Goal: Information Seeking & Learning: Understand process/instructions

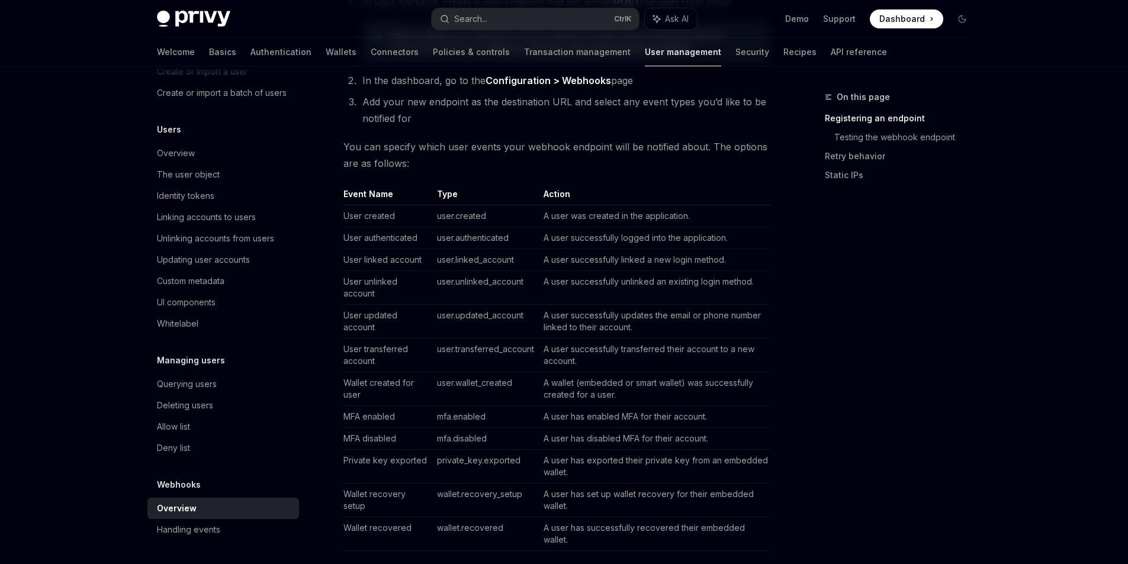
scroll to position [711, 0]
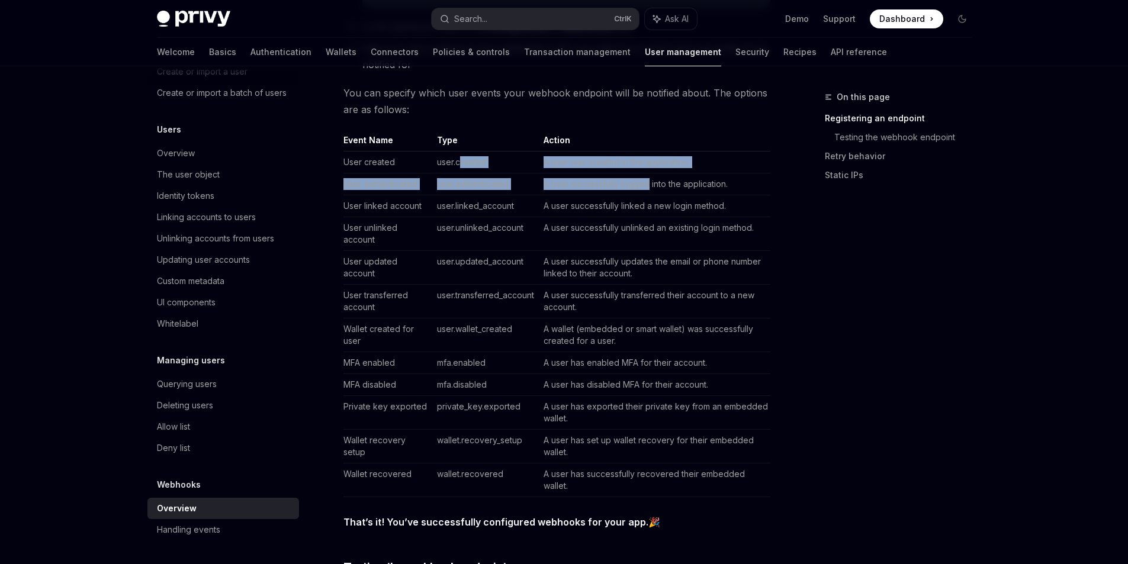
drag, startPoint x: 501, startPoint y: 166, endPoint x: 650, endPoint y: 175, distance: 150.1
click at [650, 175] on tbody "User created user.created A user was created in the application. User authentic…" at bounding box center [557, 325] width 427 height 346
click at [650, 175] on td "A user successfully logged into the application." at bounding box center [655, 185] width 232 height 22
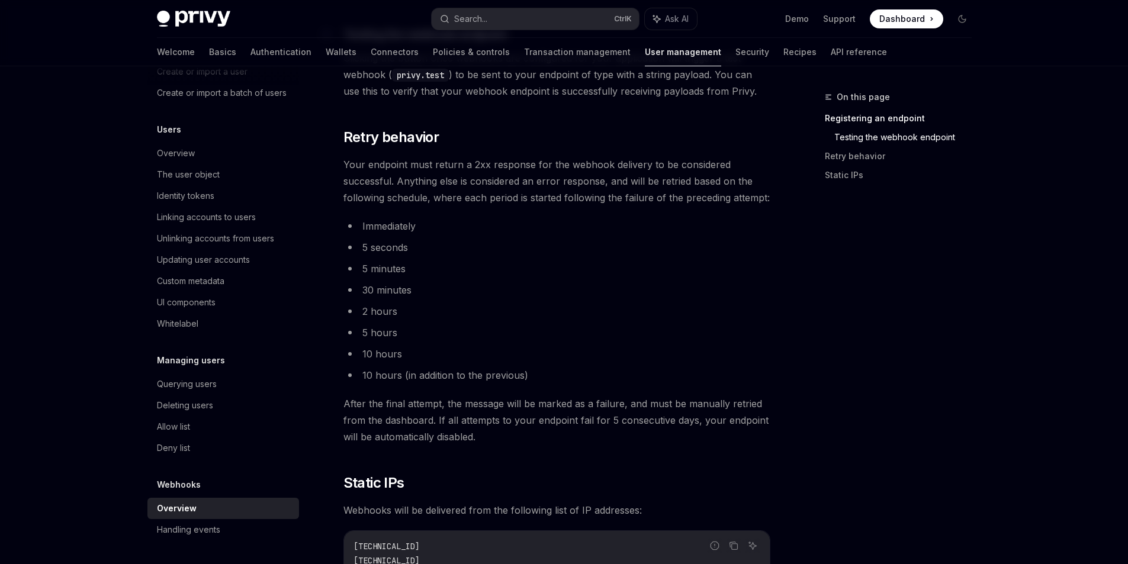
scroll to position [1185, 0]
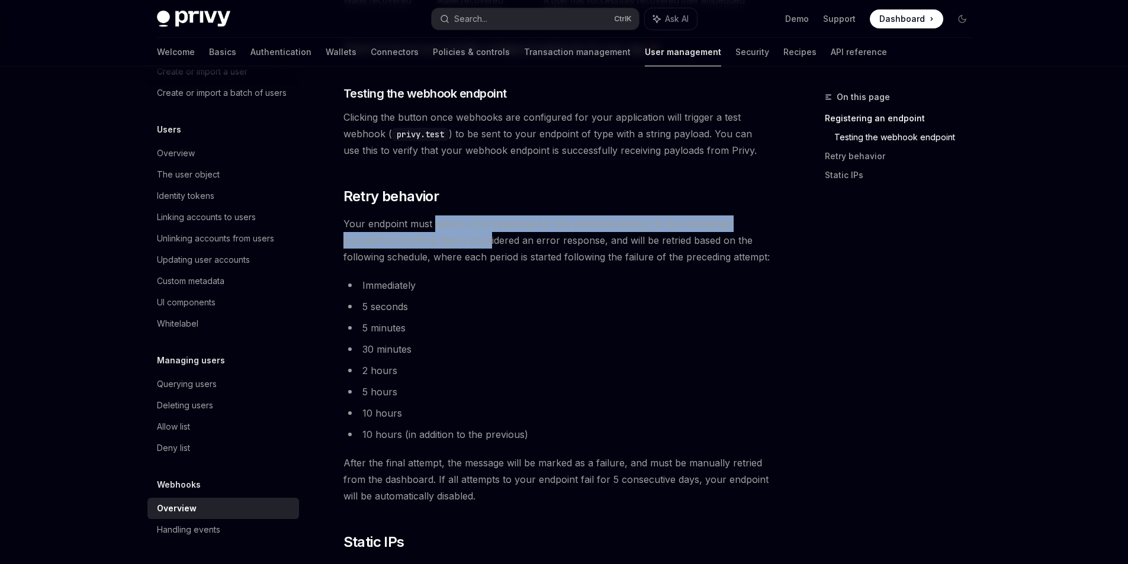
drag, startPoint x: 432, startPoint y: 232, endPoint x: 492, endPoint y: 233, distance: 59.8
click at [492, 233] on span "Your endpoint must return a 2xx response for the webhook delivery to be conside…" at bounding box center [557, 241] width 427 height 50
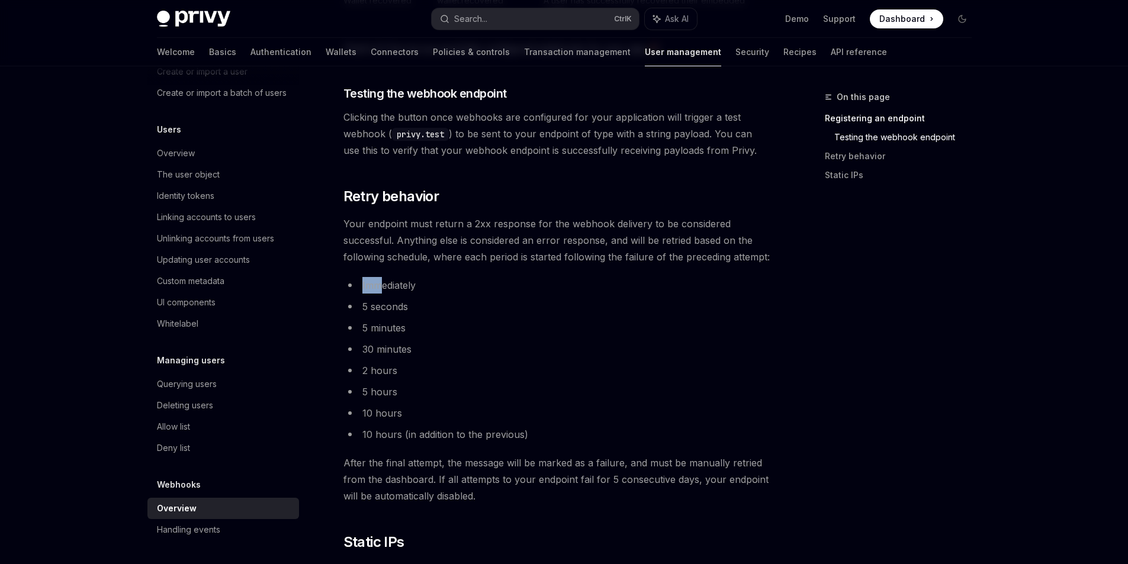
drag, startPoint x: 350, startPoint y: 293, endPoint x: 379, endPoint y: 293, distance: 29.0
click at [379, 293] on li "Immediately" at bounding box center [557, 285] width 427 height 17
click at [371, 313] on li "5 seconds" at bounding box center [557, 307] width 427 height 17
drag, startPoint x: 369, startPoint y: 323, endPoint x: 396, endPoint y: 346, distance: 35.3
click at [395, 344] on ul "Immediately 5 seconds 5 minutes 30 minutes 2 hours 5 hours 10 hours 10 hours (i…" at bounding box center [557, 360] width 427 height 166
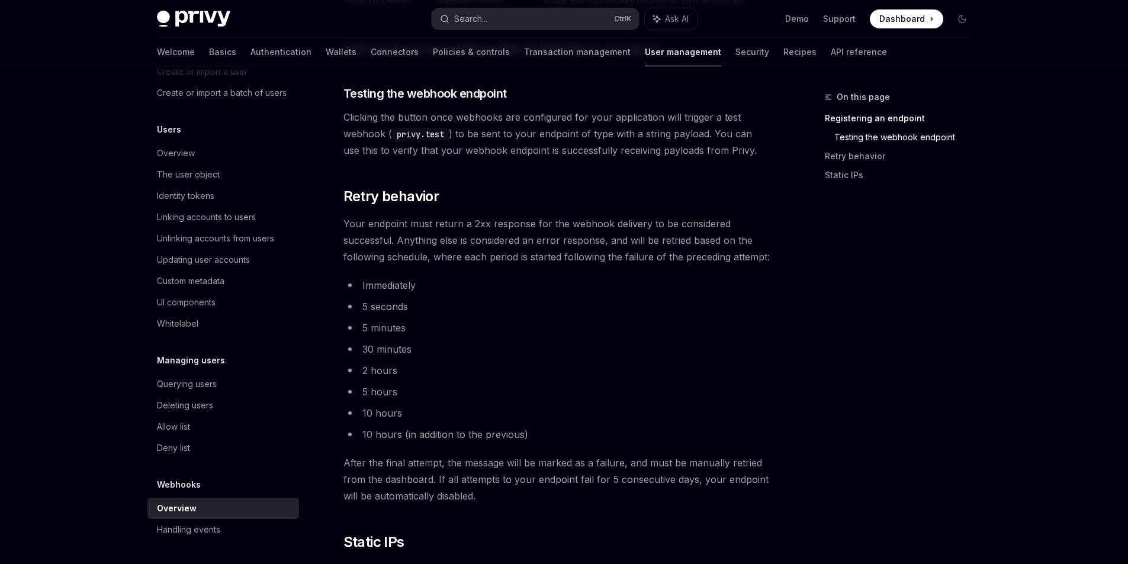
click at [416, 387] on li "5 hours" at bounding box center [557, 392] width 427 height 17
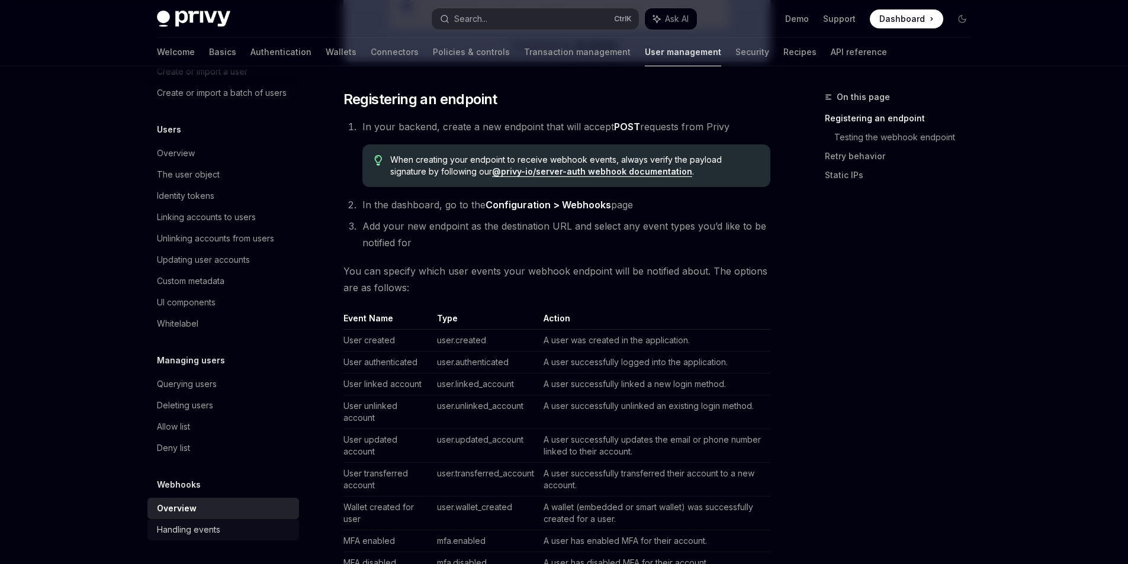
scroll to position [468, 0]
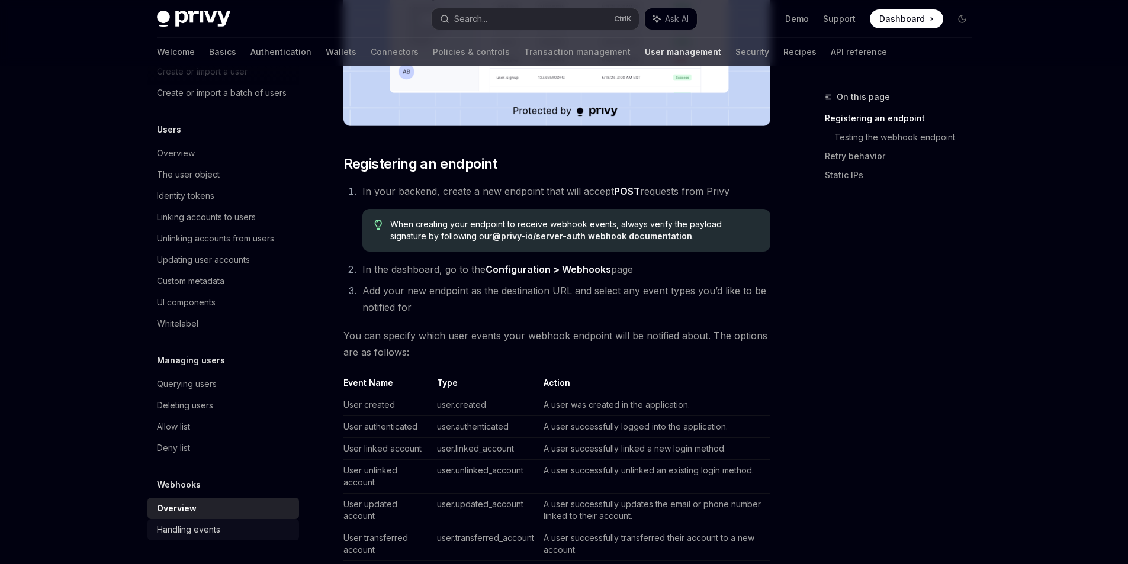
click at [230, 530] on div "Handling events" at bounding box center [224, 530] width 135 height 14
type textarea "*"
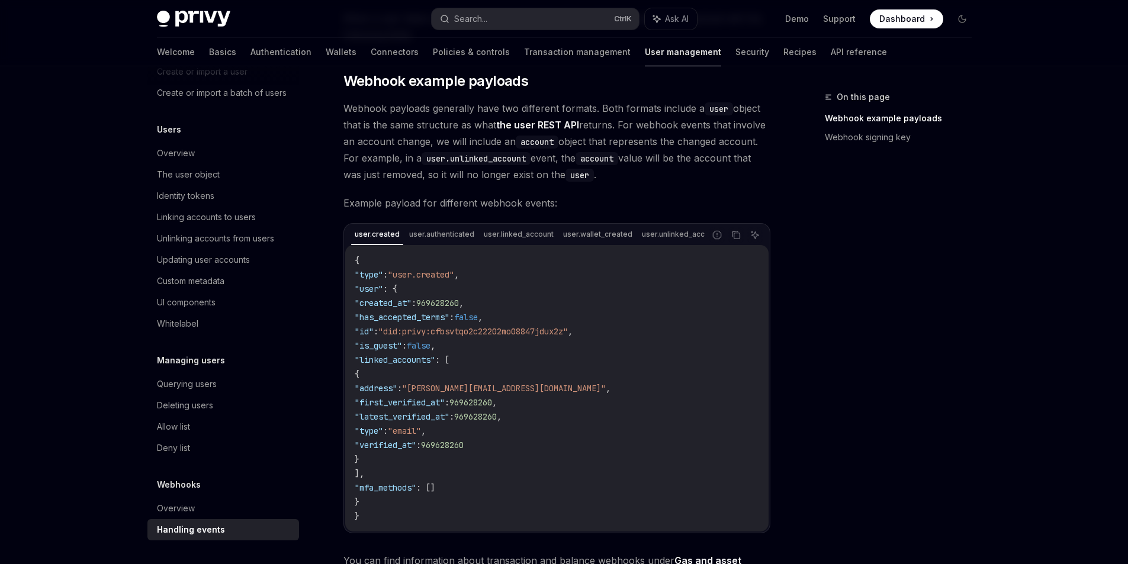
scroll to position [178, 0]
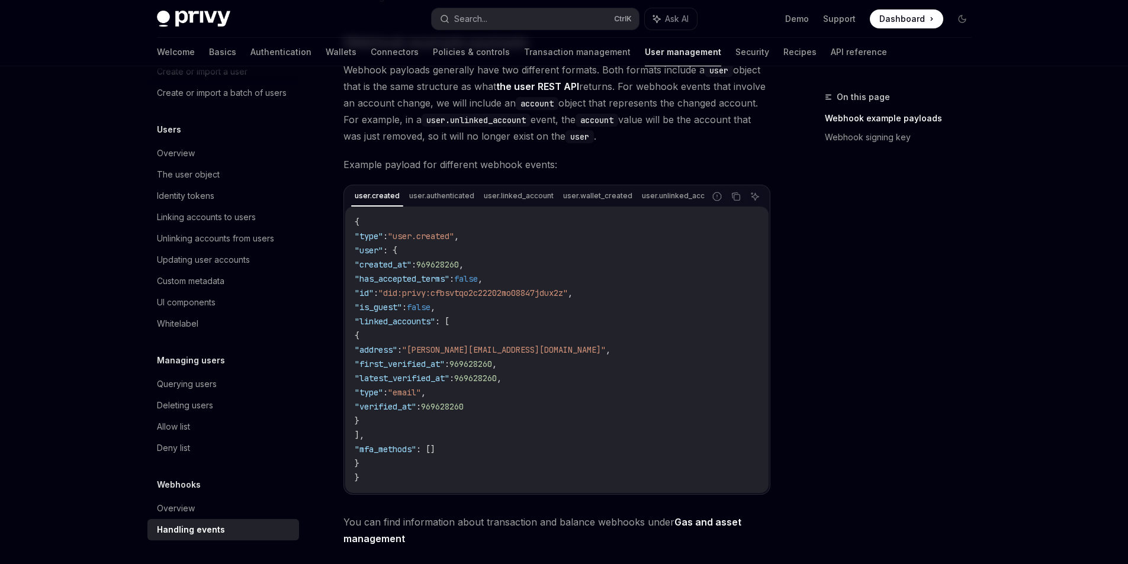
click at [464, 264] on span "," at bounding box center [461, 264] width 5 height 11
drag, startPoint x: 455, startPoint y: 211, endPoint x: 463, endPoint y: 211, distance: 7.1
click at [463, 211] on div "{ "type" : "user.created" , "user" : { "created_at" : 969628260 , "has_accepted…" at bounding box center [557, 350] width 424 height 287
click at [393, 317] on code "{ "type" : "user.created" , "user" : { "created_at" : 969628260 , "has_accepted…" at bounding box center [557, 350] width 405 height 270
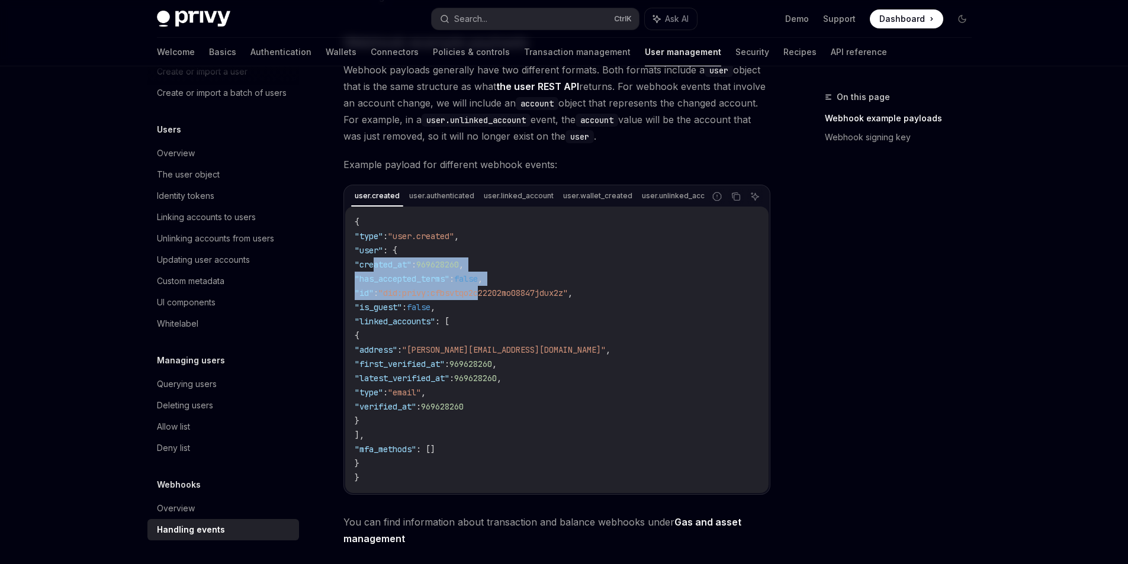
drag, startPoint x: 374, startPoint y: 262, endPoint x: 501, endPoint y: 318, distance: 139.0
click at [507, 300] on code "{ "type" : "user.created" , "user" : { "created_at" : 969628260 , "has_accepted…" at bounding box center [557, 350] width 405 height 270
click at [501, 318] on code "{ "type" : "user.created" , "user" : { "created_at" : 969628260 , "has_accepted…" at bounding box center [557, 350] width 405 height 270
click at [450, 327] on span ": [" at bounding box center [442, 321] width 14 height 11
drag, startPoint x: 397, startPoint y: 296, endPoint x: 584, endPoint y: 301, distance: 187.3
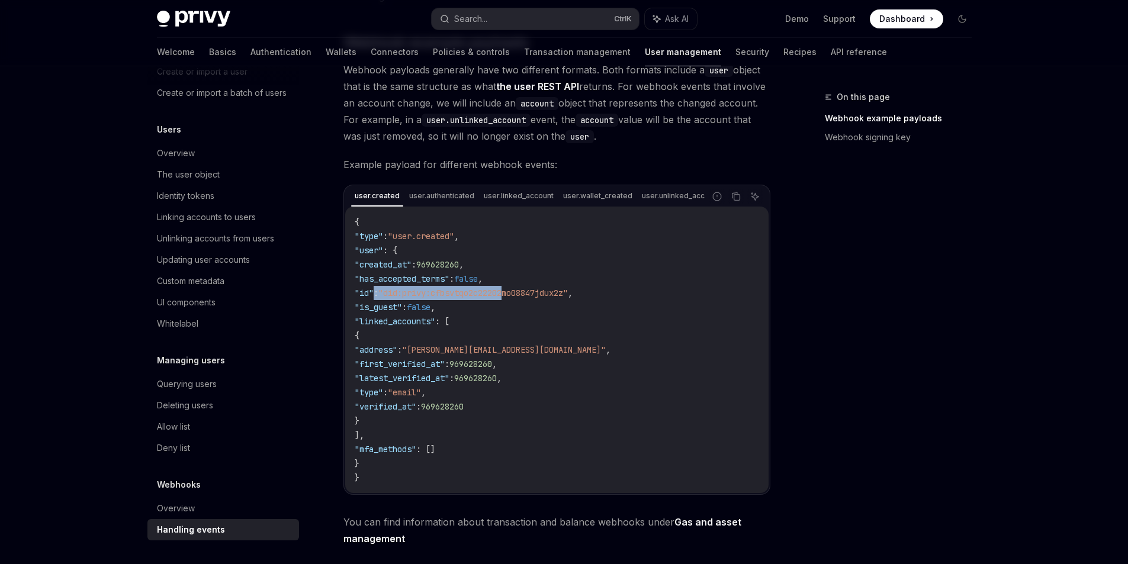
click at [546, 299] on span ""id" : "did:privy:cfbsvtqo2c22202mo08847jdux2z" ," at bounding box center [464, 293] width 218 height 11
click at [568, 299] on span ""did:privy:cfbsvtqo2c22202mo08847jdux2z"" at bounding box center [473, 293] width 190 height 11
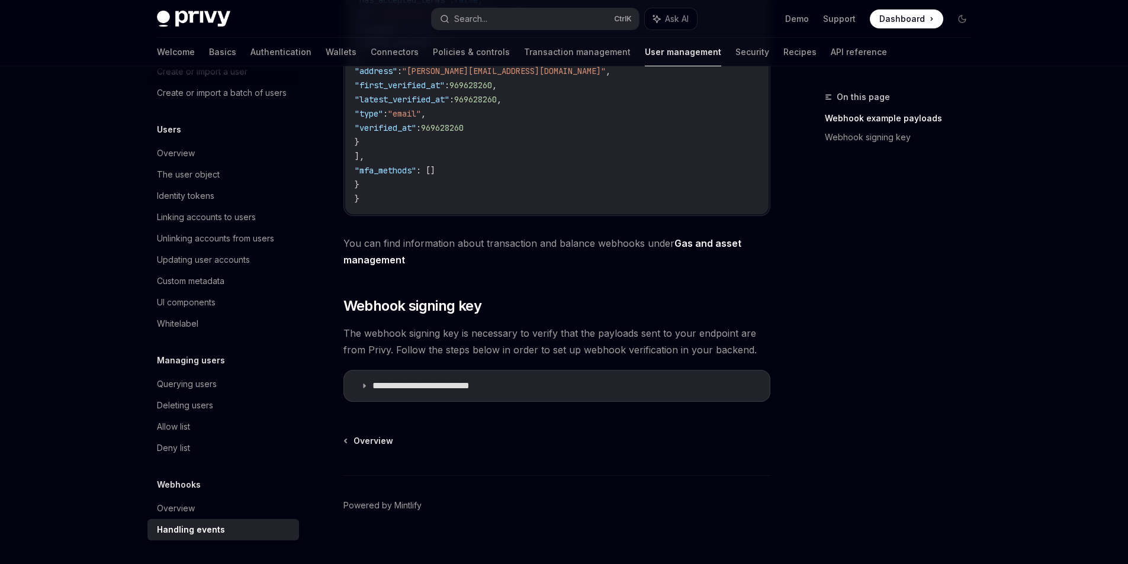
scroll to position [474, 0]
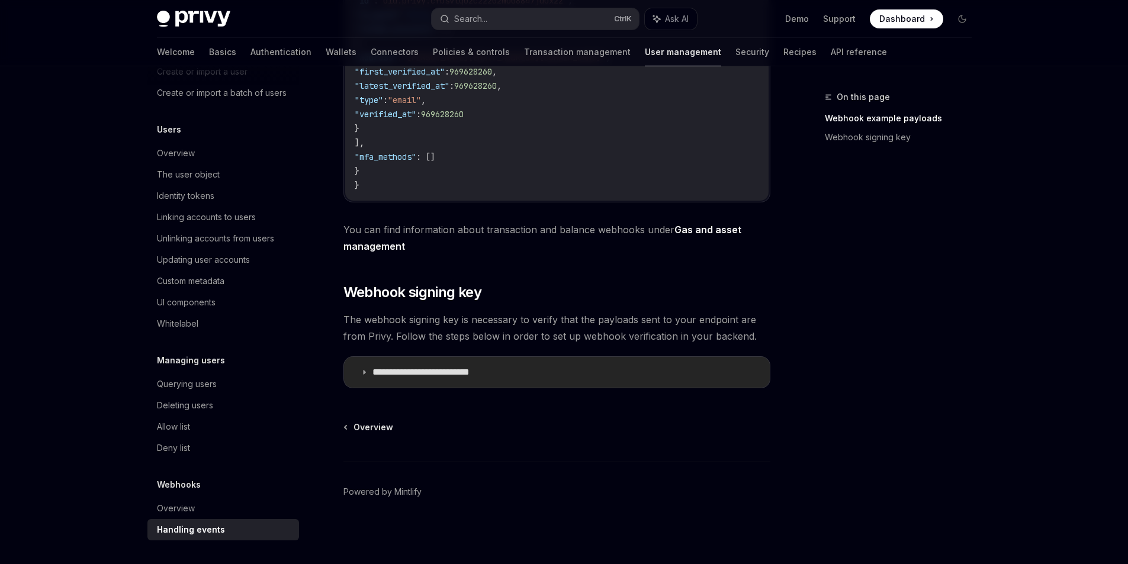
click at [421, 373] on p "**********" at bounding box center [438, 373] width 131 height 12
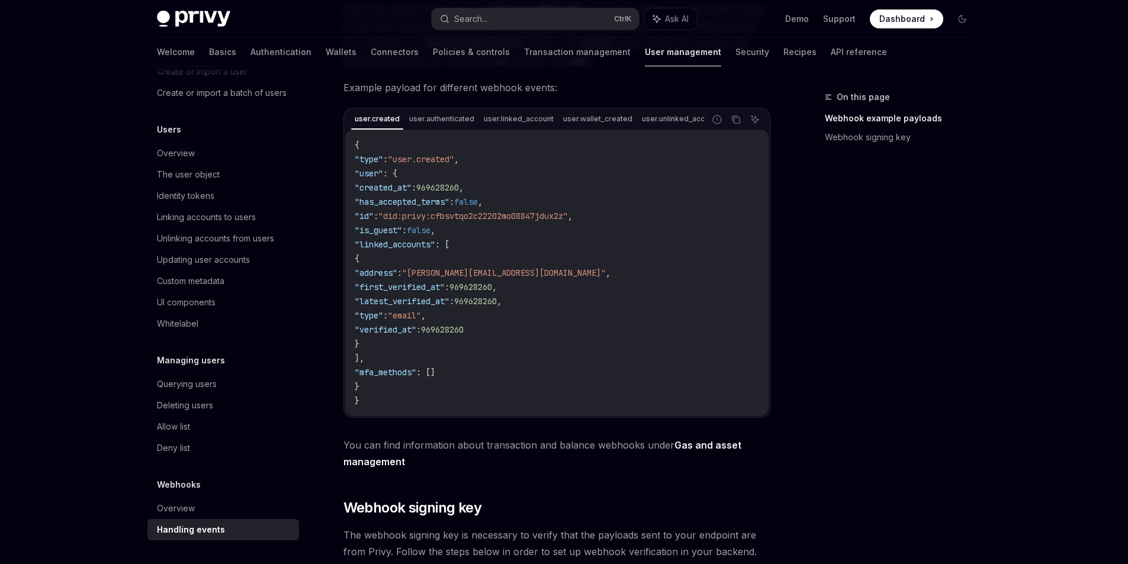
scroll to position [237, 0]
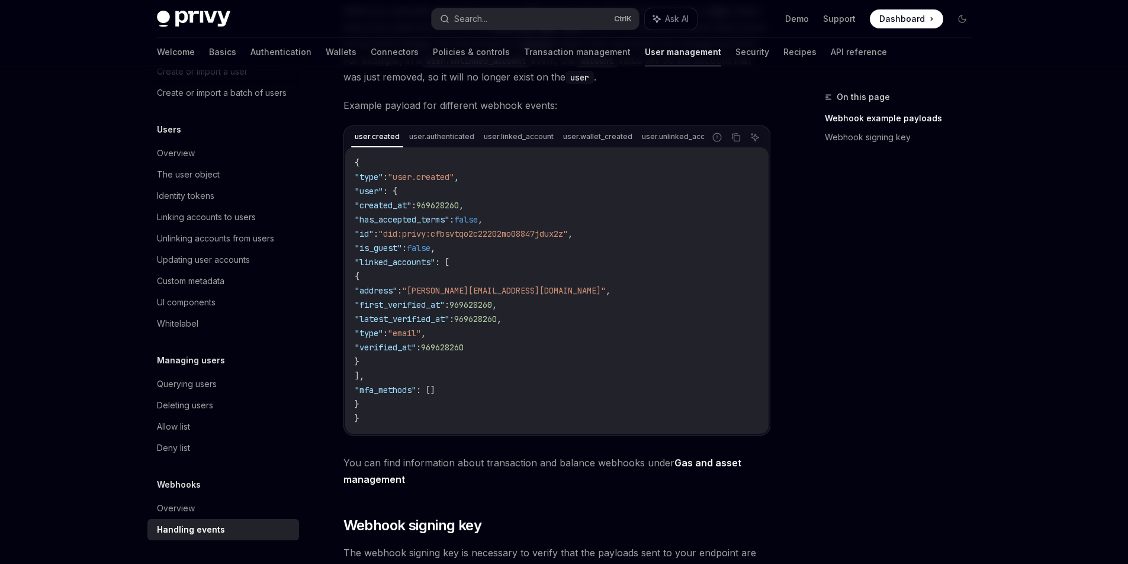
click at [465, 283] on code "{ "type" : "user.created" , "user" : { "created_at" : 969628260 , "has_accepted…" at bounding box center [557, 291] width 405 height 270
click at [458, 296] on span ""[PERSON_NAME][EMAIL_ADDRESS][DOMAIN_NAME]"" at bounding box center [504, 291] width 204 height 11
click at [518, 301] on code "{ "type" : "user.created" , "user" : { "created_at" : 969628260 , "has_accepted…" at bounding box center [557, 291] width 405 height 270
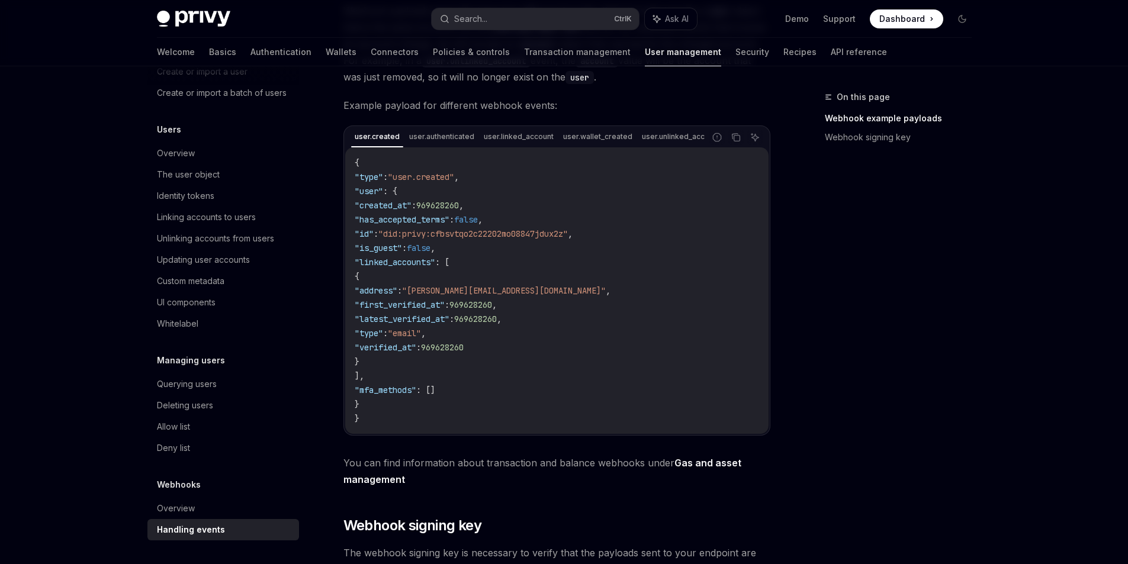
click at [606, 296] on span "," at bounding box center [608, 291] width 5 height 11
drag, startPoint x: 546, startPoint y: 294, endPoint x: 382, endPoint y: 299, distance: 164.1
click at [382, 299] on code "{ "type" : "user.created" , "user" : { "created_at" : 969628260 , "has_accepted…" at bounding box center [557, 291] width 405 height 270
click at [382, 296] on span ""address"" at bounding box center [376, 291] width 43 height 11
drag, startPoint x: 421, startPoint y: 298, endPoint x: 525, endPoint y: 295, distance: 103.7
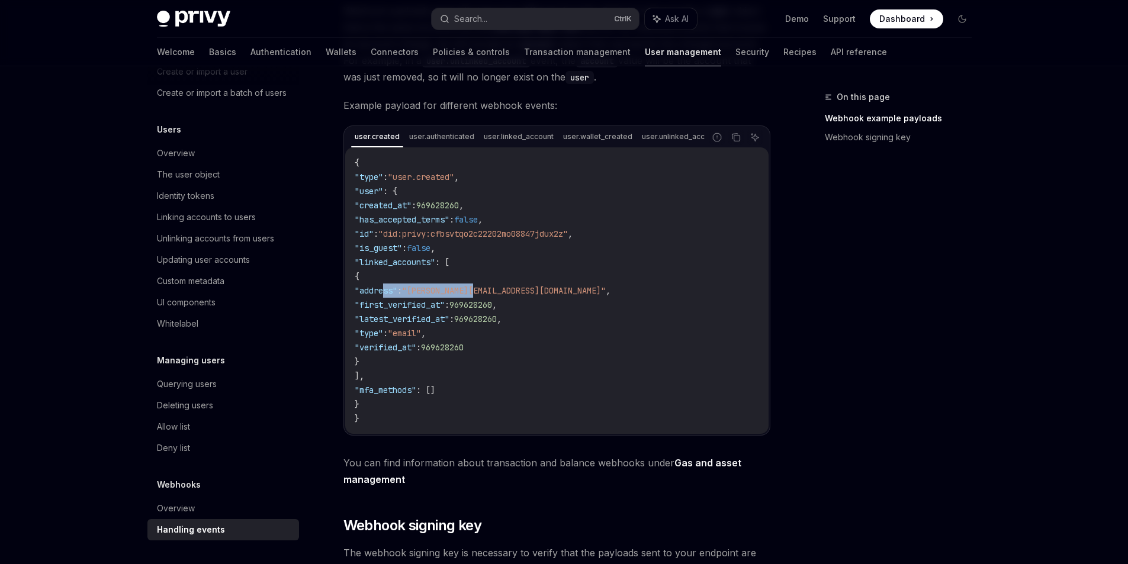
click at [525, 295] on span ""address" : "[EMAIL_ADDRESS][DOMAIN_NAME]" ," at bounding box center [483, 291] width 256 height 11
click at [500, 270] on code "{ "type" : "user.created" , "user" : { "created_at" : 969628260 , "has_accepted…" at bounding box center [557, 291] width 405 height 270
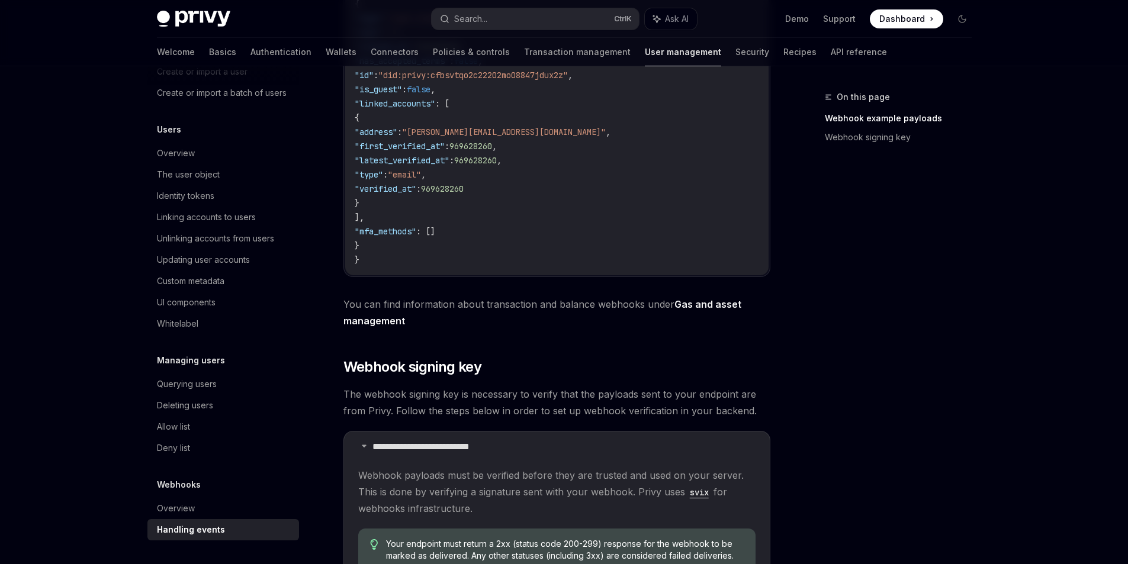
scroll to position [296, 0]
